Goal: Task Accomplishment & Management: Use online tool/utility

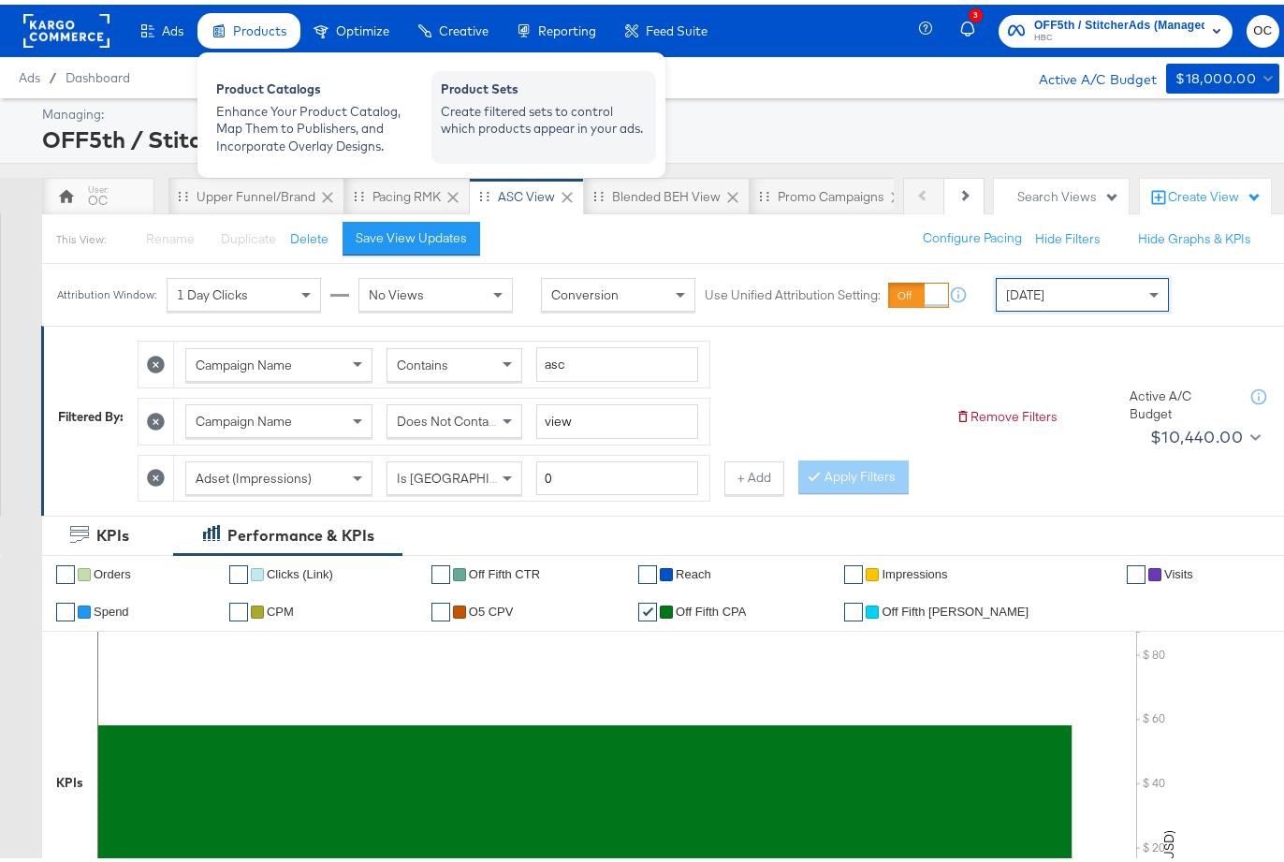
click at [571, 108] on div "Create filtered sets to control which products appear in your ads." at bounding box center [544, 115] width 206 height 35
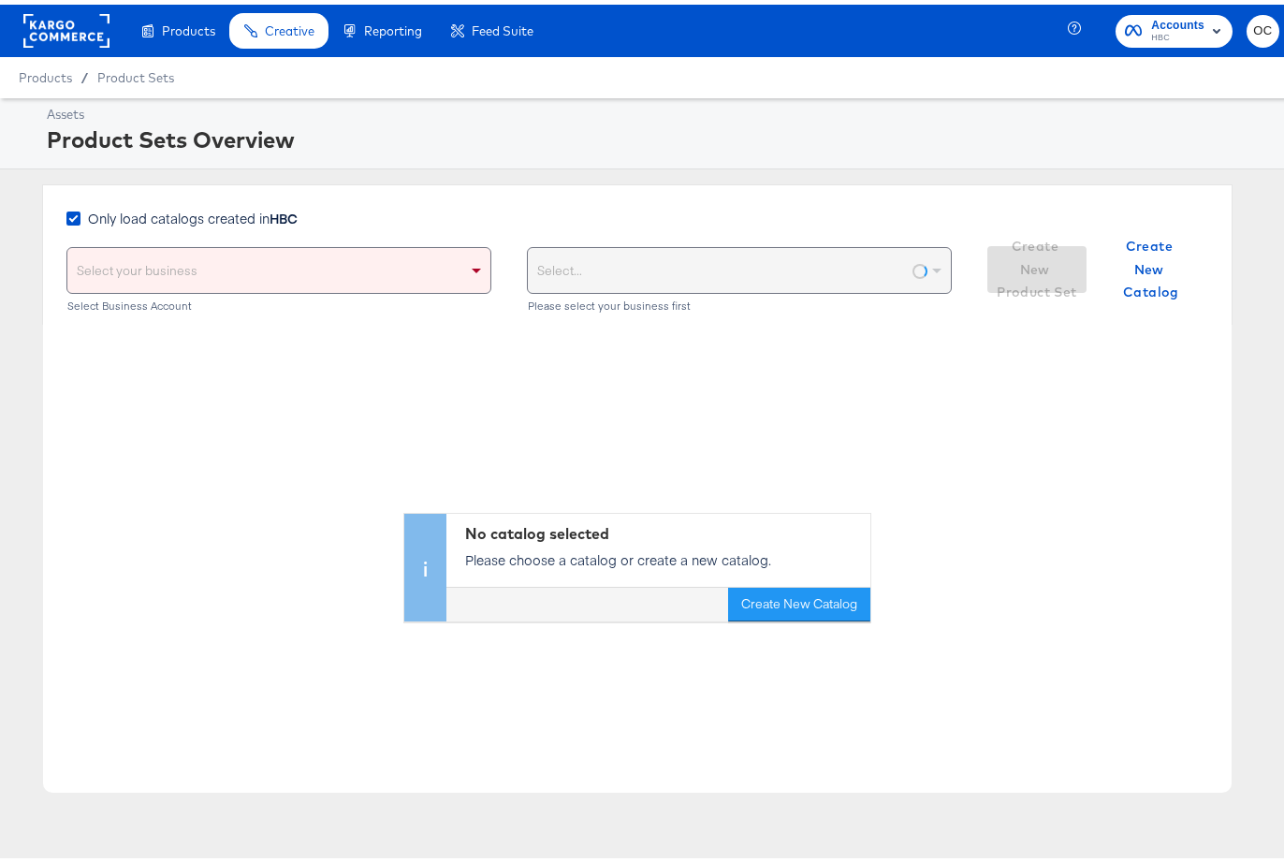
click at [267, 213] on span "Only load catalogs created in HBC" at bounding box center [193, 213] width 210 height 19
click at [0, 0] on input "Only load catalogs created in HBC" at bounding box center [0, 0] width 0 height 0
click at [273, 272] on div "Select your business" at bounding box center [278, 265] width 423 height 45
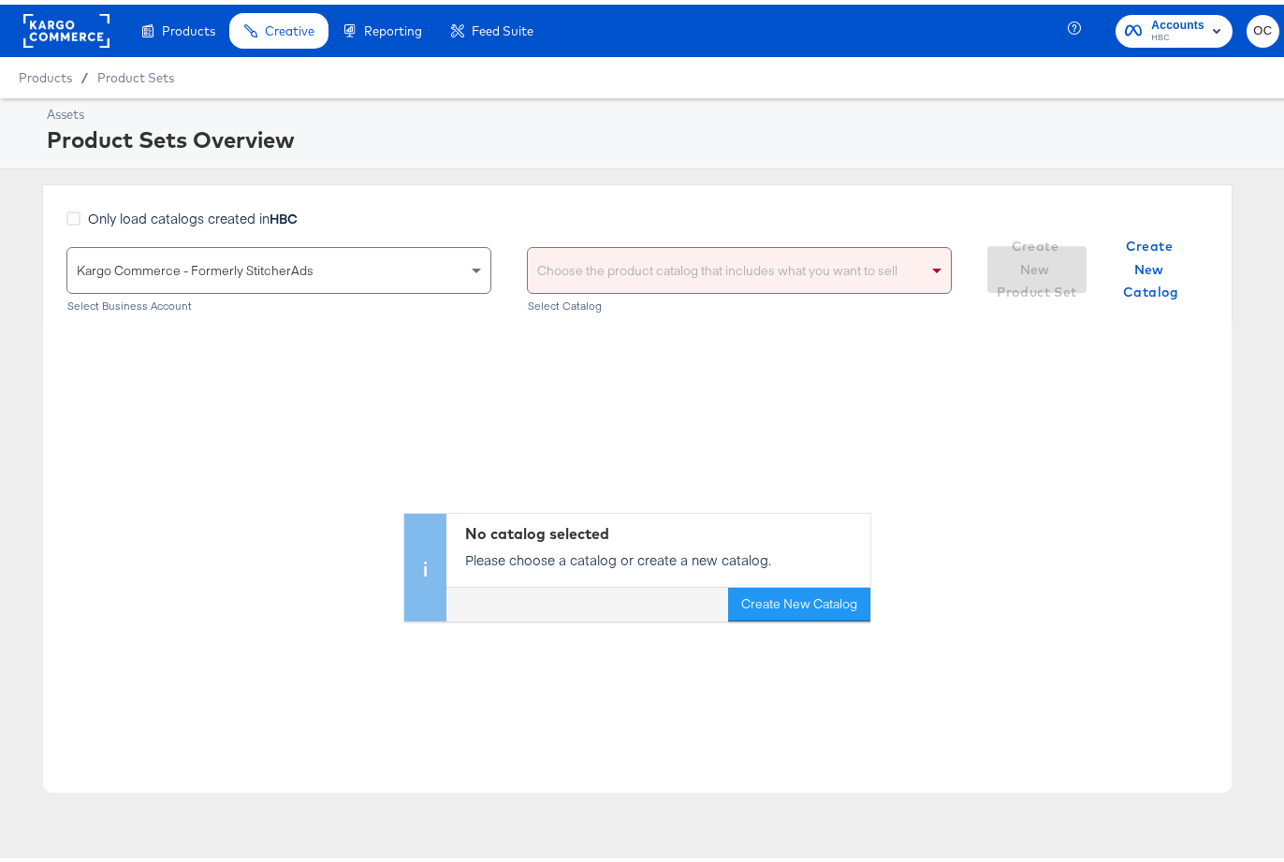
click at [657, 279] on div "Choose the product catalog that includes what you want to sell" at bounding box center [739, 265] width 423 height 45
type input "versa"
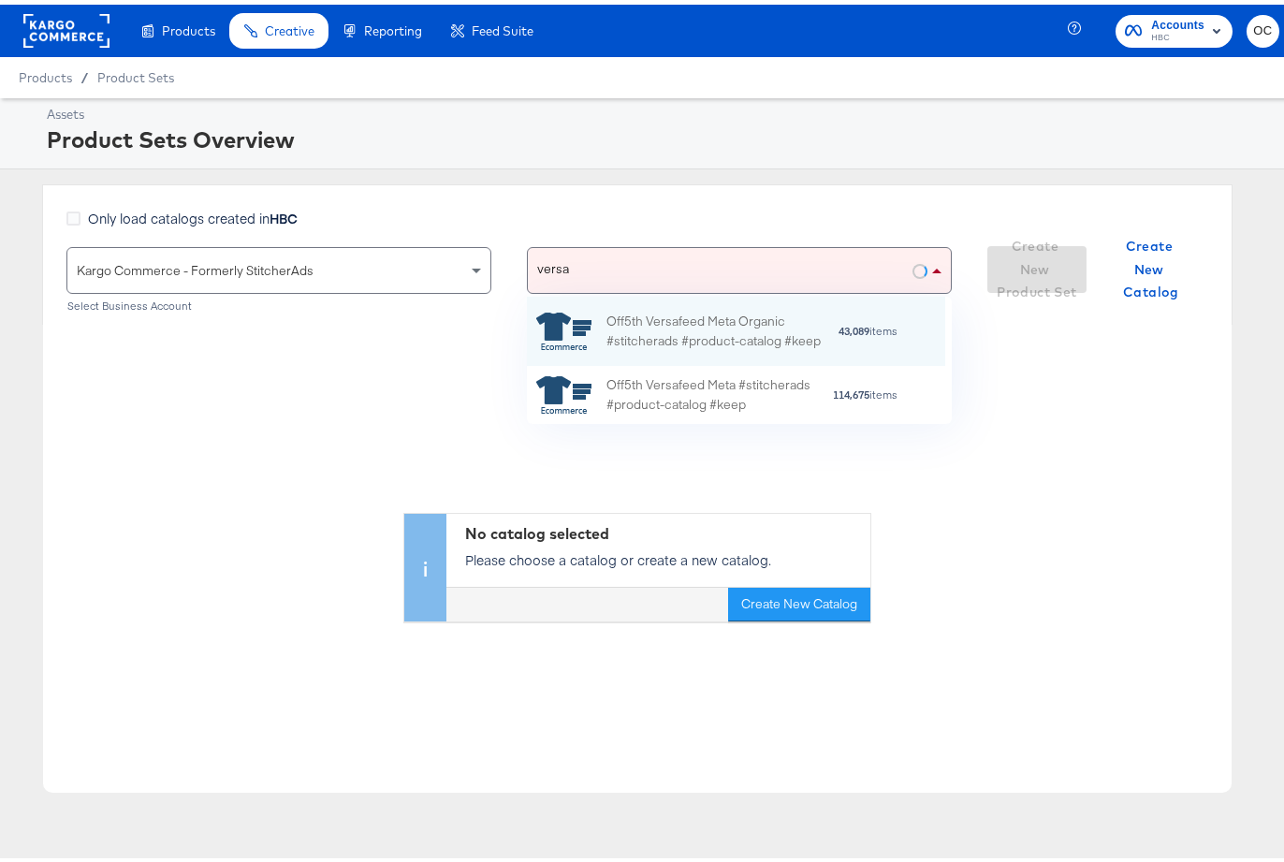
scroll to position [114, 403]
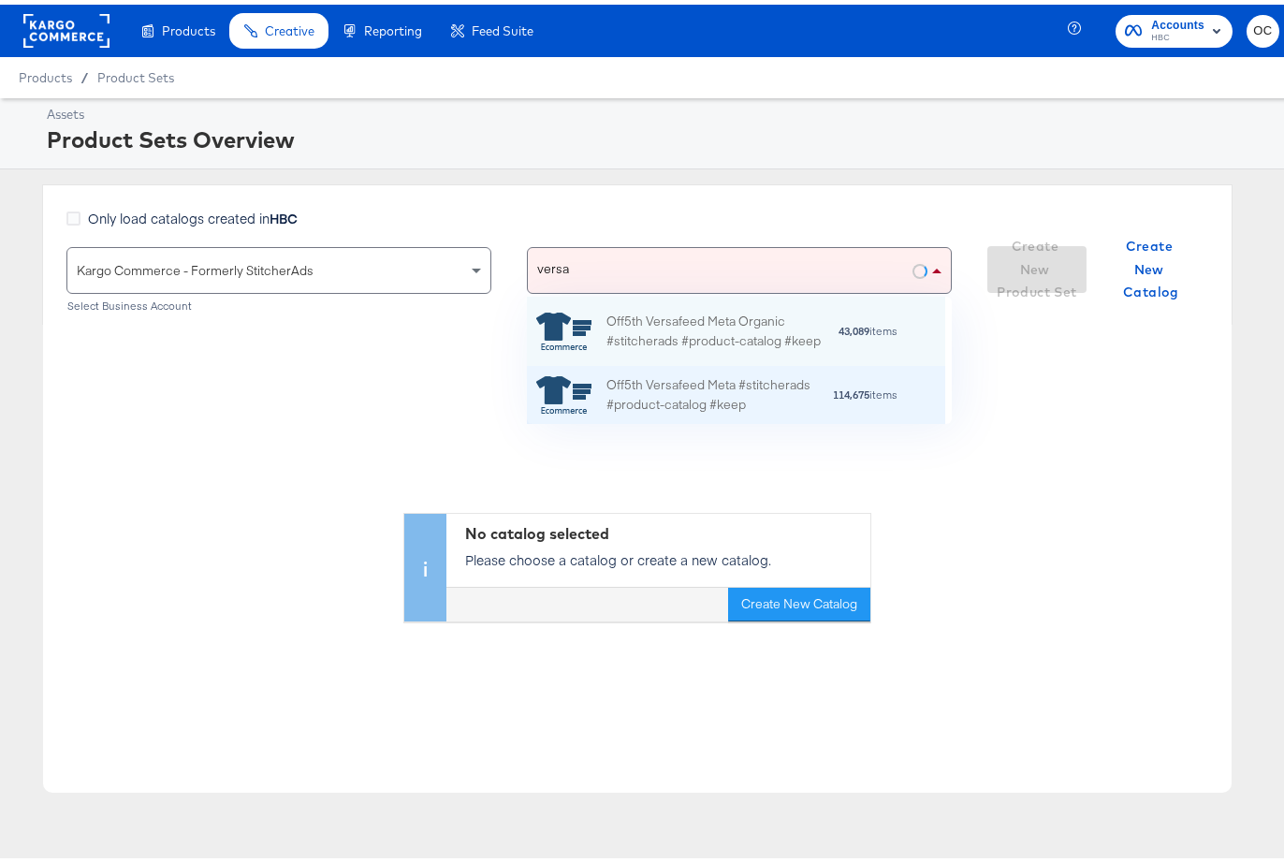
click at [677, 378] on div "Off5th Versafeed Meta #stitcherads #product-catalog #keep" at bounding box center [719, 390] width 226 height 39
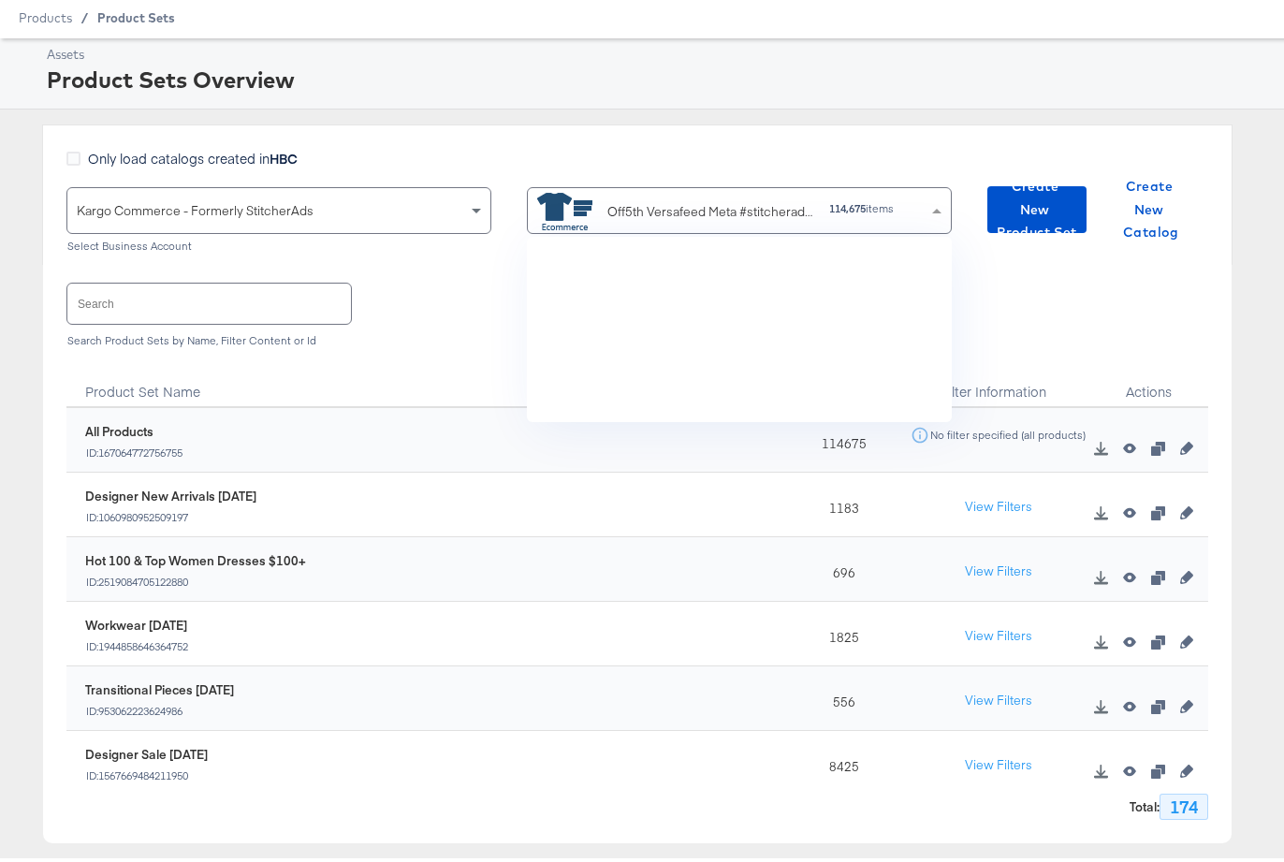
scroll to position [171, 403]
click at [148, 305] on input "text" at bounding box center [209, 299] width 284 height 40
